Goal: Task Accomplishment & Management: Complete application form

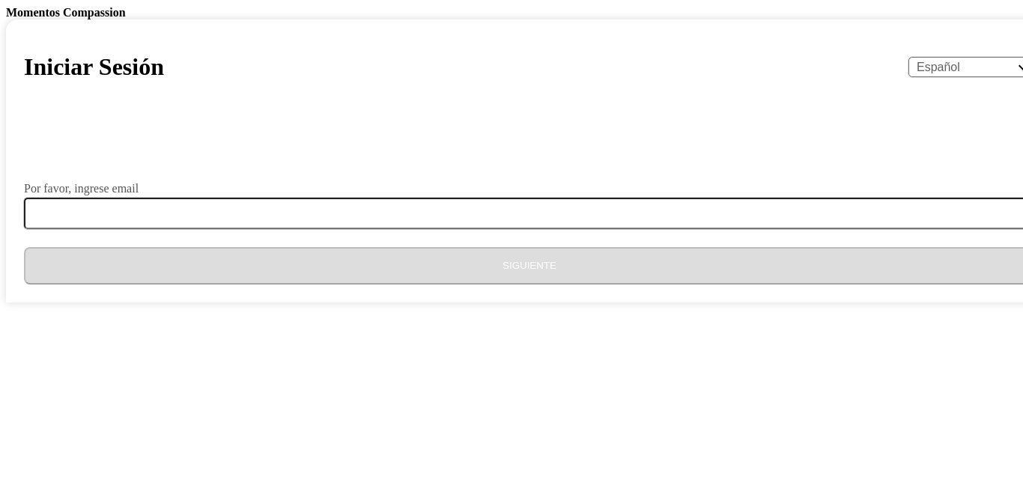
select select "es"
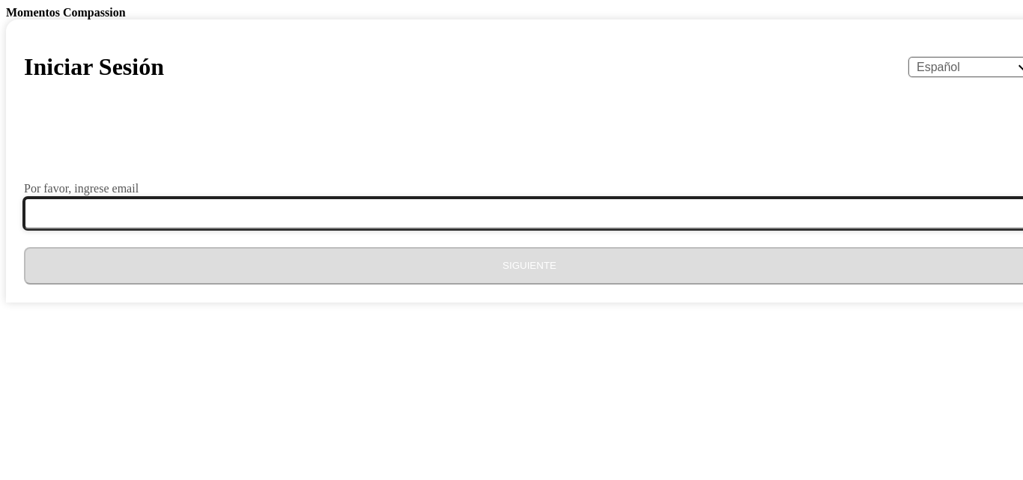
click at [395, 229] on input "Por favor, ingrese email" at bounding box center [538, 213] width 1029 height 31
type input "[EMAIL_ADDRESS][DOMAIN_NAME]"
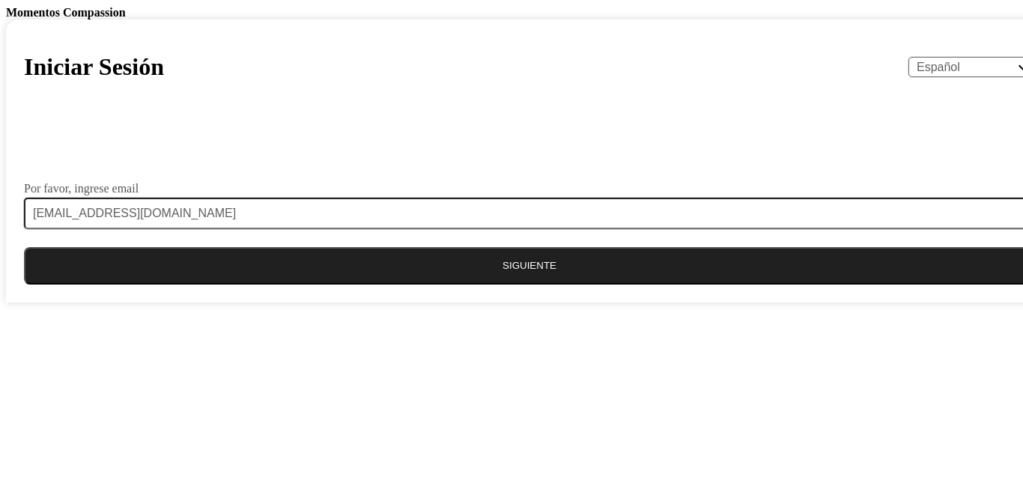
click at [457, 284] on button "Siguiente" at bounding box center [529, 265] width 1011 height 37
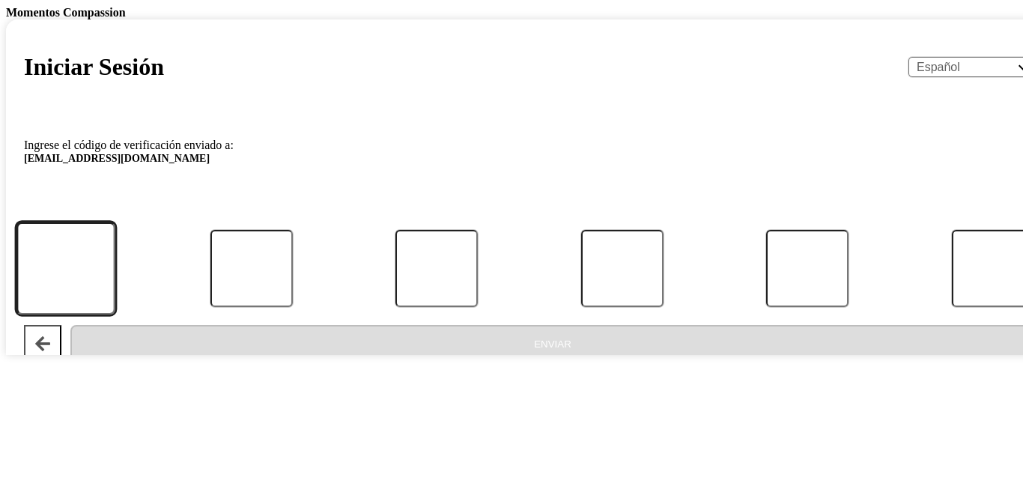
click at [115, 315] on input "Código" at bounding box center [65, 268] width 99 height 93
type input "2"
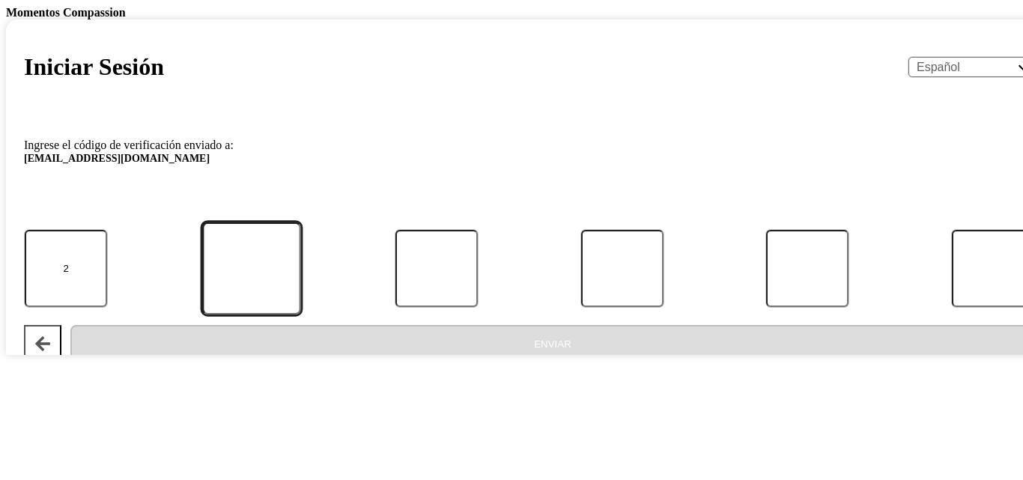
type input "2"
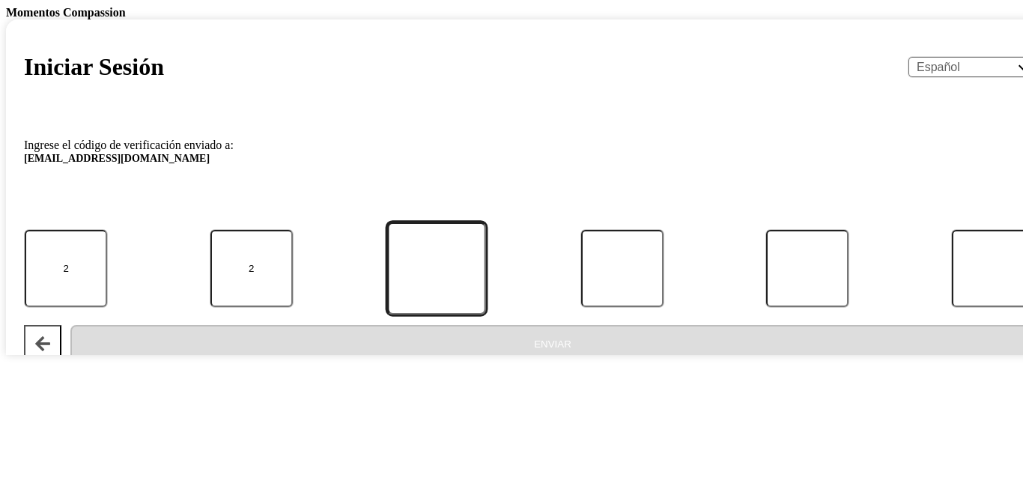
type input "9"
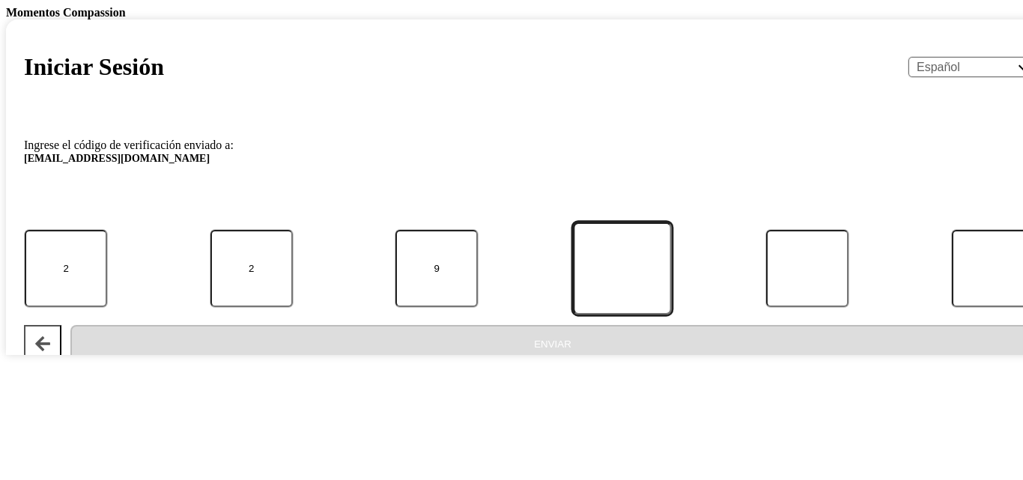
type input "1"
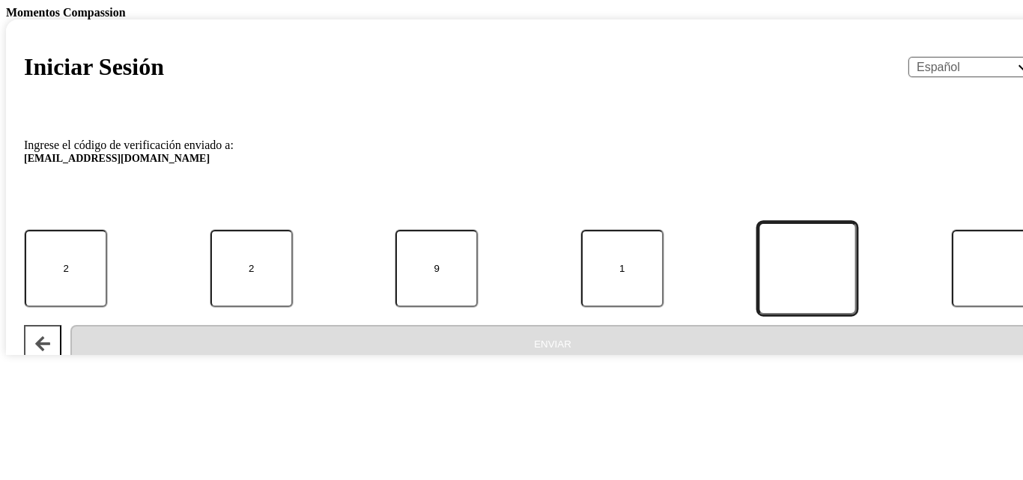
type input "8"
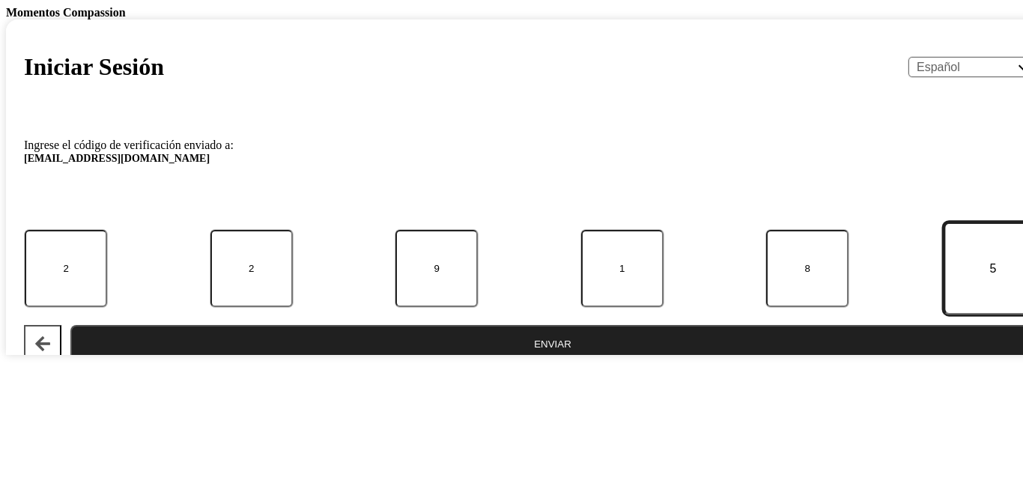
type input "5"
click at [504, 362] on button "Enviar" at bounding box center [552, 343] width 964 height 37
click at [943, 315] on input "5" at bounding box center [992, 268] width 99 height 93
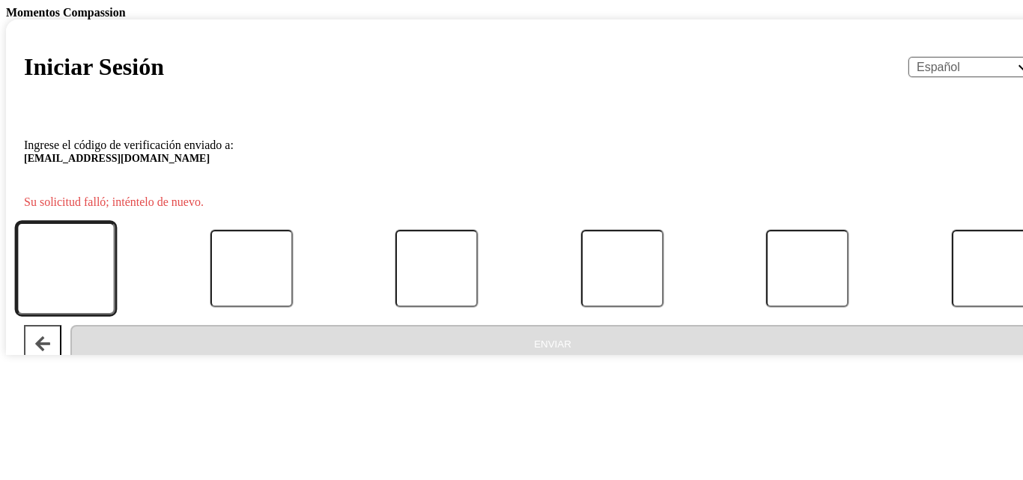
type input "2"
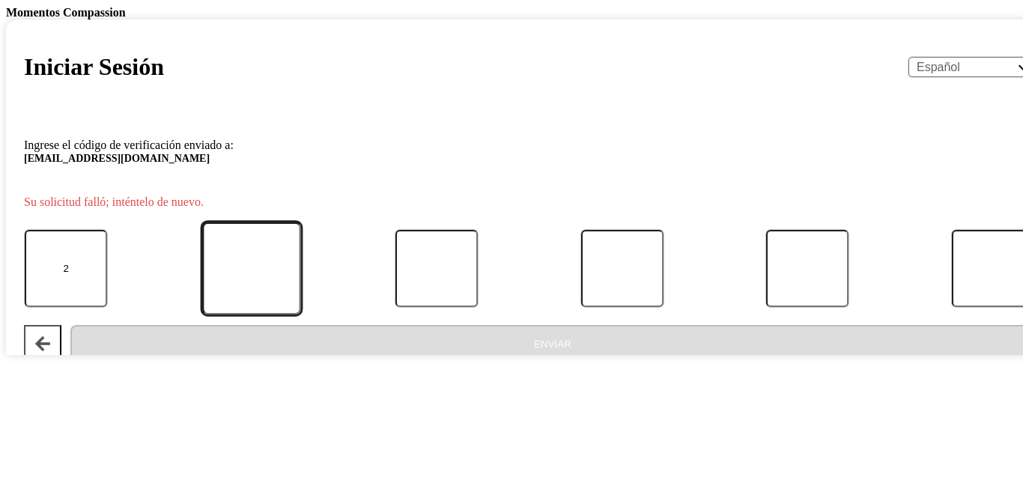
type input "2"
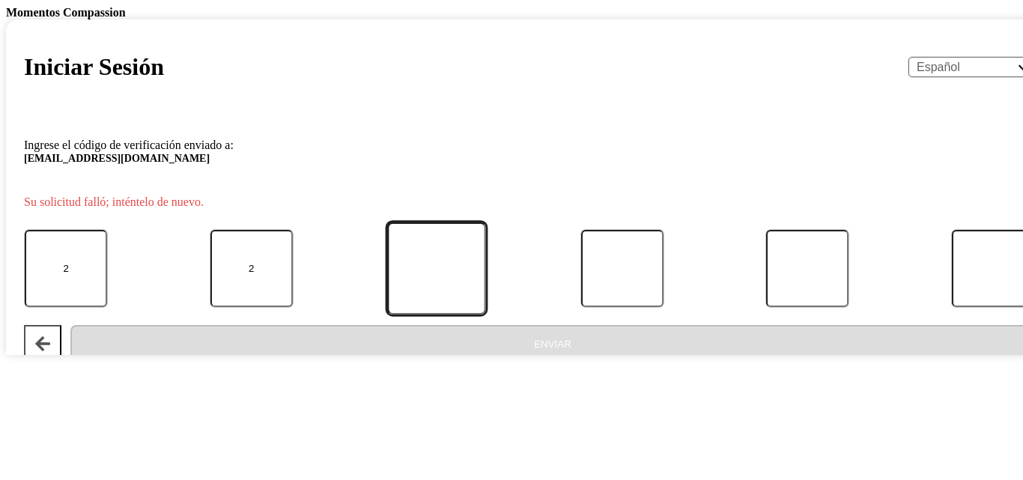
type input "9"
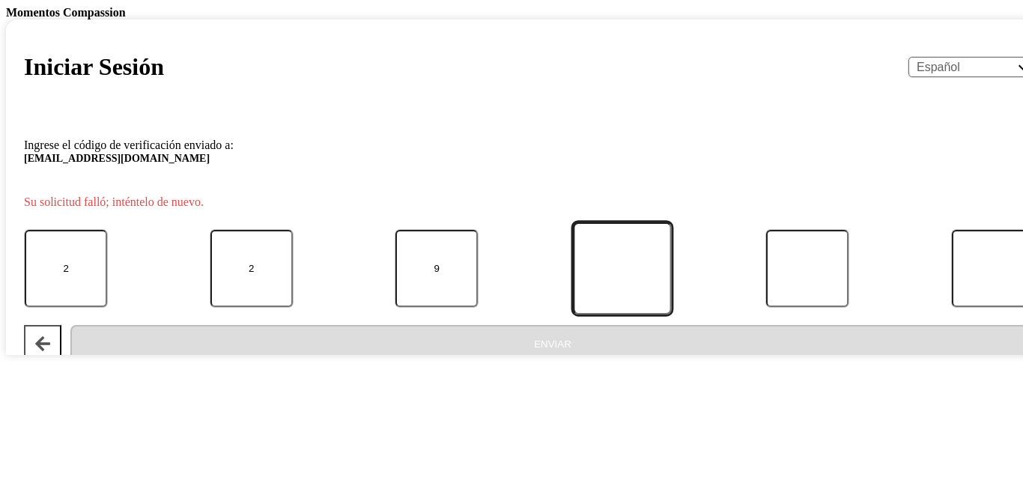
type input "1"
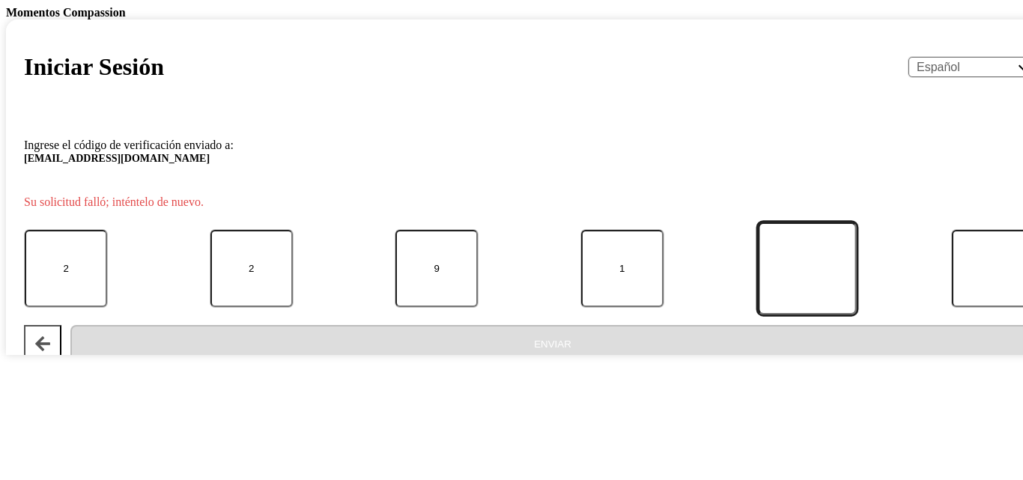
type input "8"
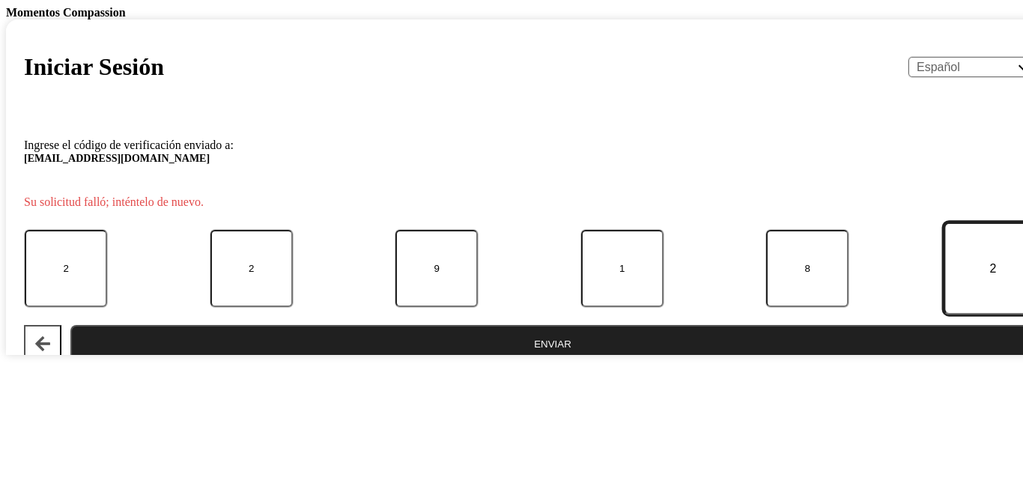
type input "2"
click at [594, 362] on button "Enviar" at bounding box center [552, 343] width 964 height 37
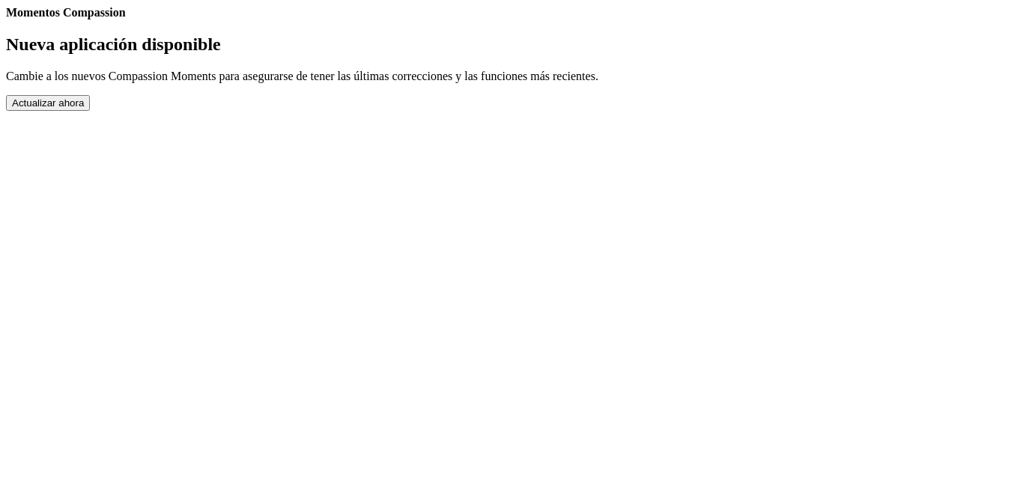
click at [90, 111] on button "Actualizar ahora" at bounding box center [48, 103] width 84 height 16
